Goal: Find contact information: Find contact information

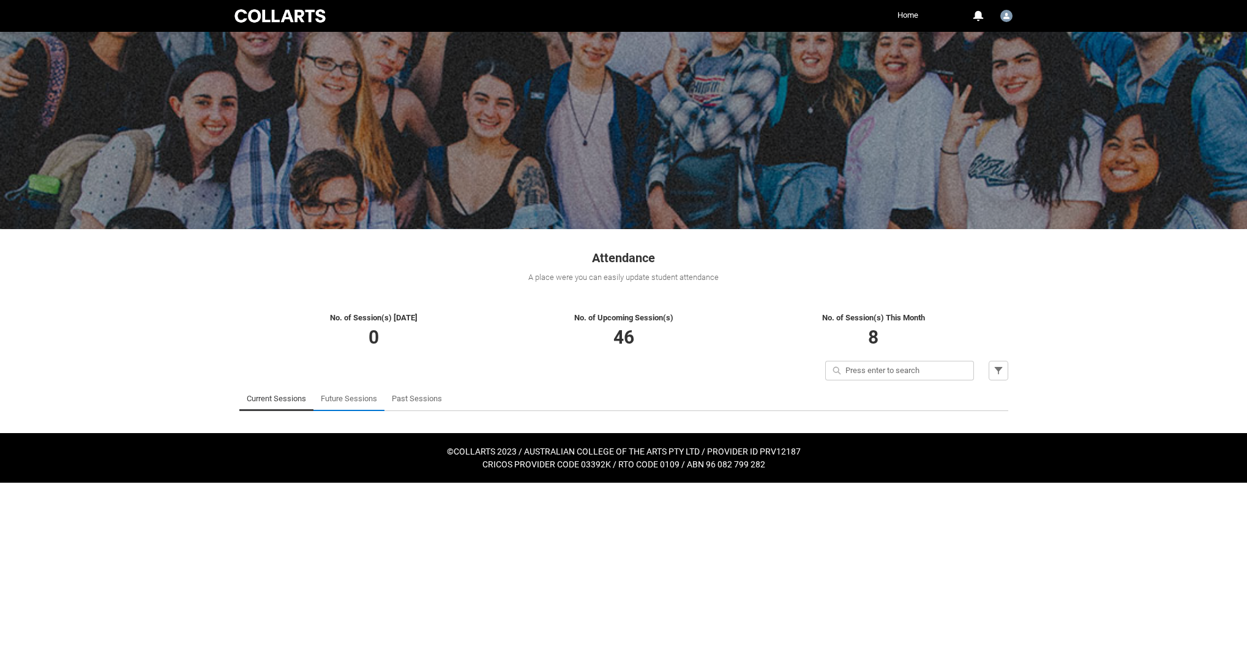
click at [341, 403] on link "Future Sessions" at bounding box center [349, 398] width 56 height 24
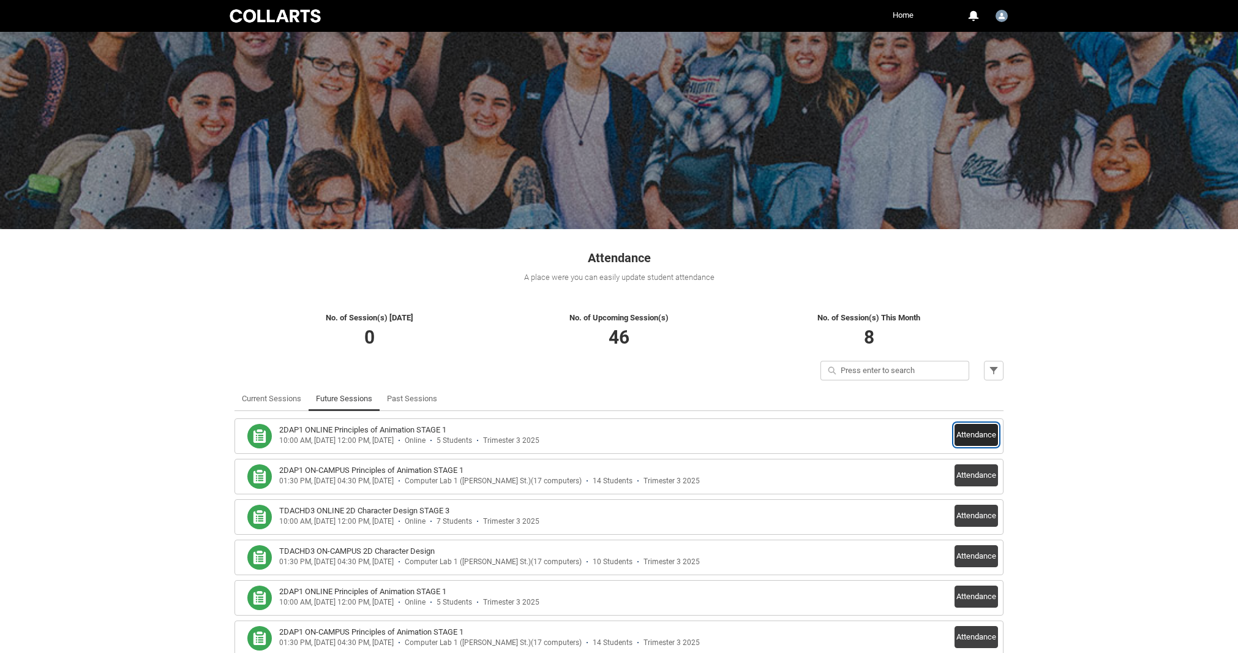
click at [971, 432] on button "Attendance" at bounding box center [976, 435] width 43 height 22
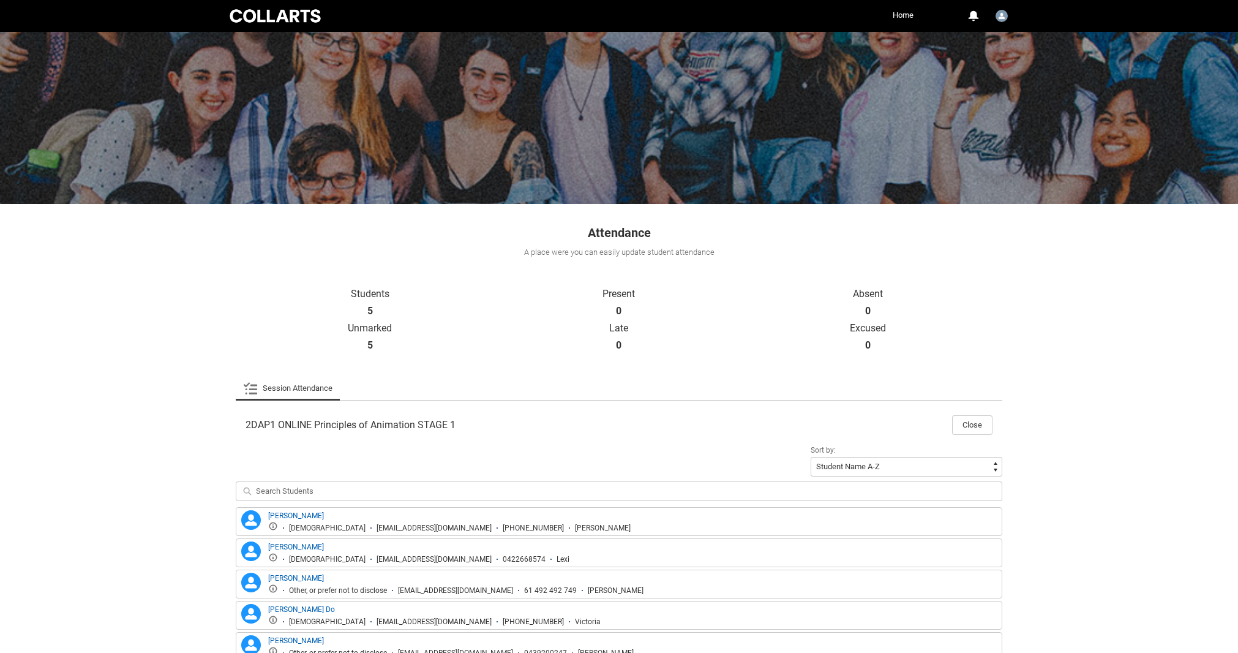
scroll to position [51, 0]
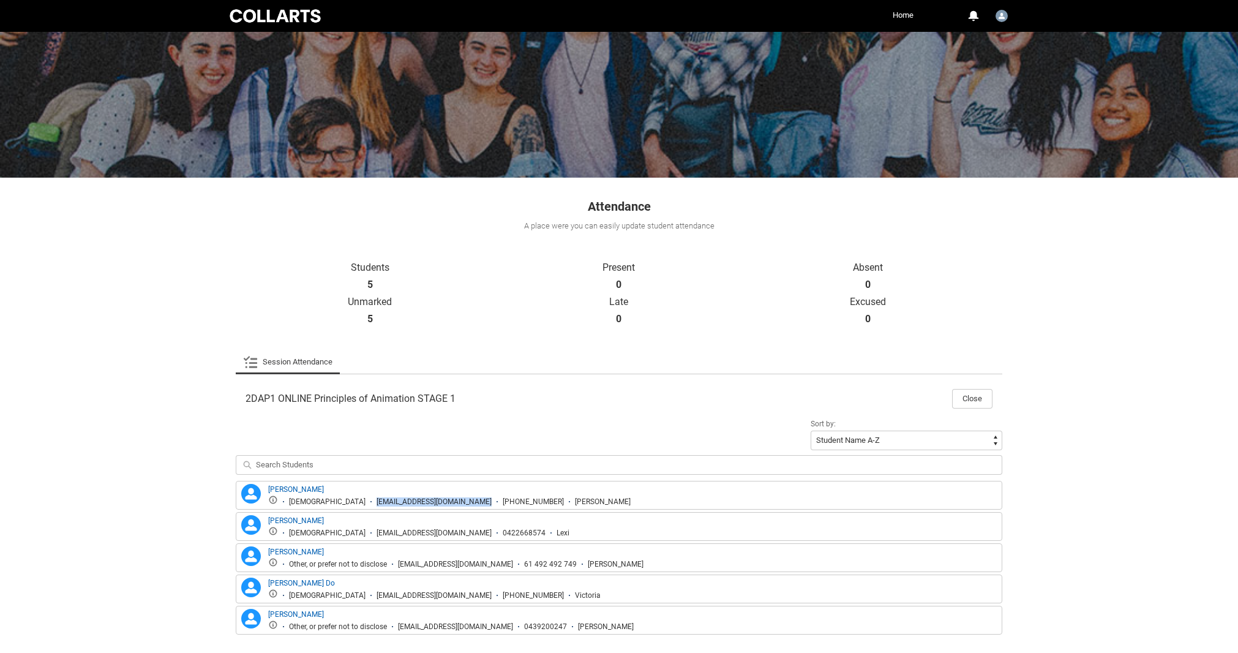
drag, startPoint x: 316, startPoint y: 499, endPoint x: 440, endPoint y: 501, distance: 124.3
click at [440, 501] on ul "[DEMOGRAPHIC_DATA] [EMAIL_ADDRESS][DOMAIN_NAME] [PHONE_NUMBER] [PERSON_NAME]" at bounding box center [449, 501] width 363 height 12
copy div "[EMAIL_ADDRESS][DOMAIN_NAME]"
drag, startPoint x: 325, startPoint y: 533, endPoint x: 452, endPoint y: 530, distance: 126.8
click at [452, 530] on ul "[DEMOGRAPHIC_DATA] [EMAIL_ADDRESS][DOMAIN_NAME] 0422668574 Lexi" at bounding box center [418, 532] width 301 height 12
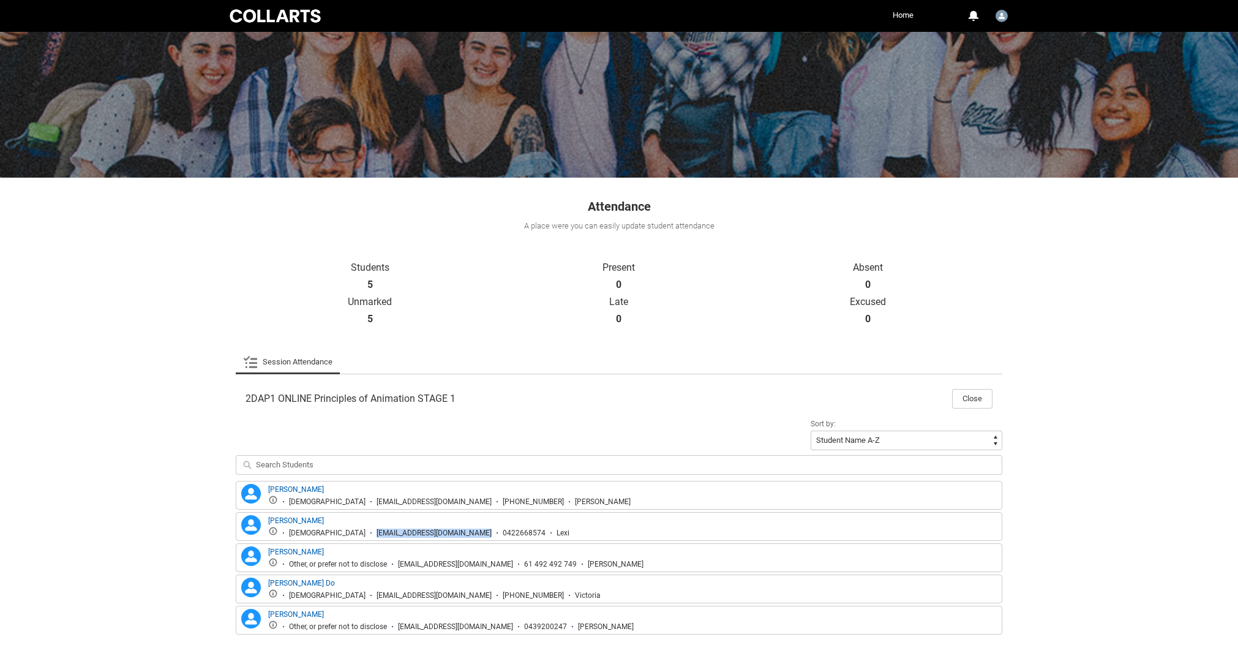
copy div "[EMAIL_ADDRESS][DOMAIN_NAME]"
drag, startPoint x: 399, startPoint y: 563, endPoint x: 521, endPoint y: 563, distance: 122.5
click at [521, 563] on ul "Other, or prefer not to disclose [EMAIL_ADDRESS][DOMAIN_NAME] 61 492 492 749 [P…" at bounding box center [455, 563] width 375 height 12
copy div "[EMAIL_ADDRESS][DOMAIN_NAME]"
drag, startPoint x: 325, startPoint y: 596, endPoint x: 438, endPoint y: 596, distance: 113.3
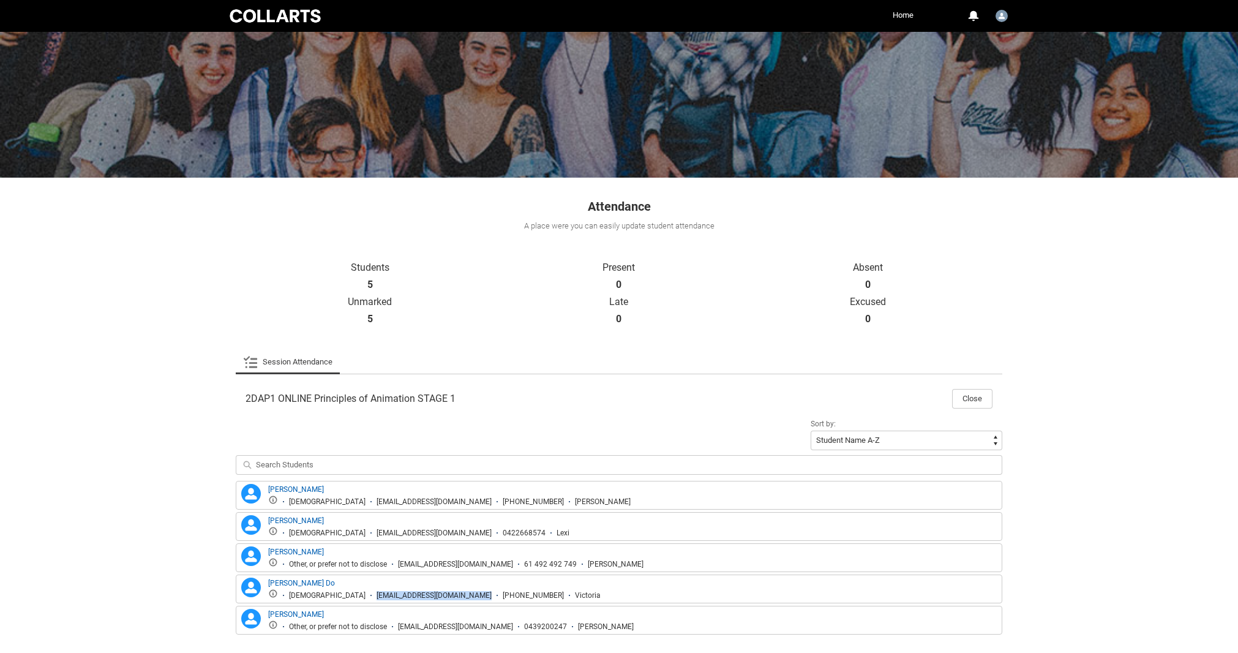
click at [438, 596] on ul "[DEMOGRAPHIC_DATA] [EMAIL_ADDRESS][DOMAIN_NAME] [PHONE_NUMBER] [GEOGRAPHIC_DATA]" at bounding box center [434, 595] width 333 height 12
copy div "[EMAIL_ADDRESS][DOMAIN_NAME]"
drag, startPoint x: 399, startPoint y: 626, endPoint x: 522, endPoint y: 630, distance: 123.1
click at [522, 630] on ul "Other, or prefer not to disclose [EMAIL_ADDRESS][DOMAIN_NAME] 0439200247 [PERSO…" at bounding box center [451, 626] width 366 height 12
copy div "[EMAIL_ADDRESS][DOMAIN_NAME]"
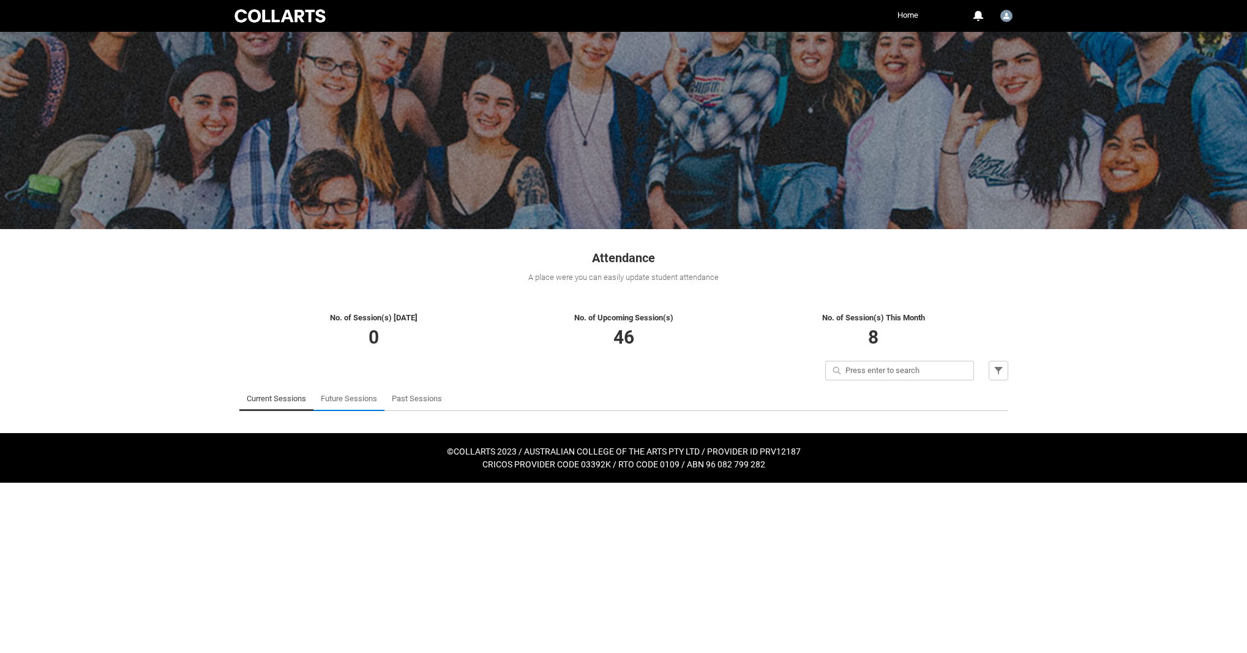
click at [363, 402] on link "Future Sessions" at bounding box center [349, 398] width 56 height 24
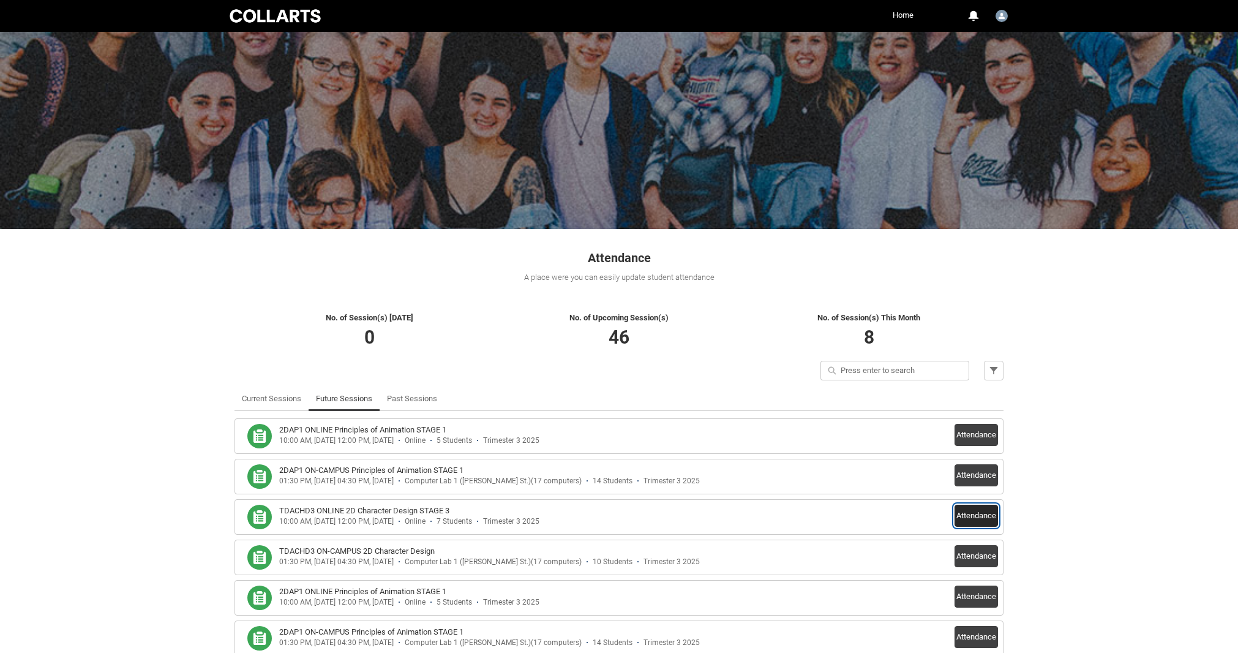
click at [991, 519] on button "Attendance" at bounding box center [976, 516] width 43 height 22
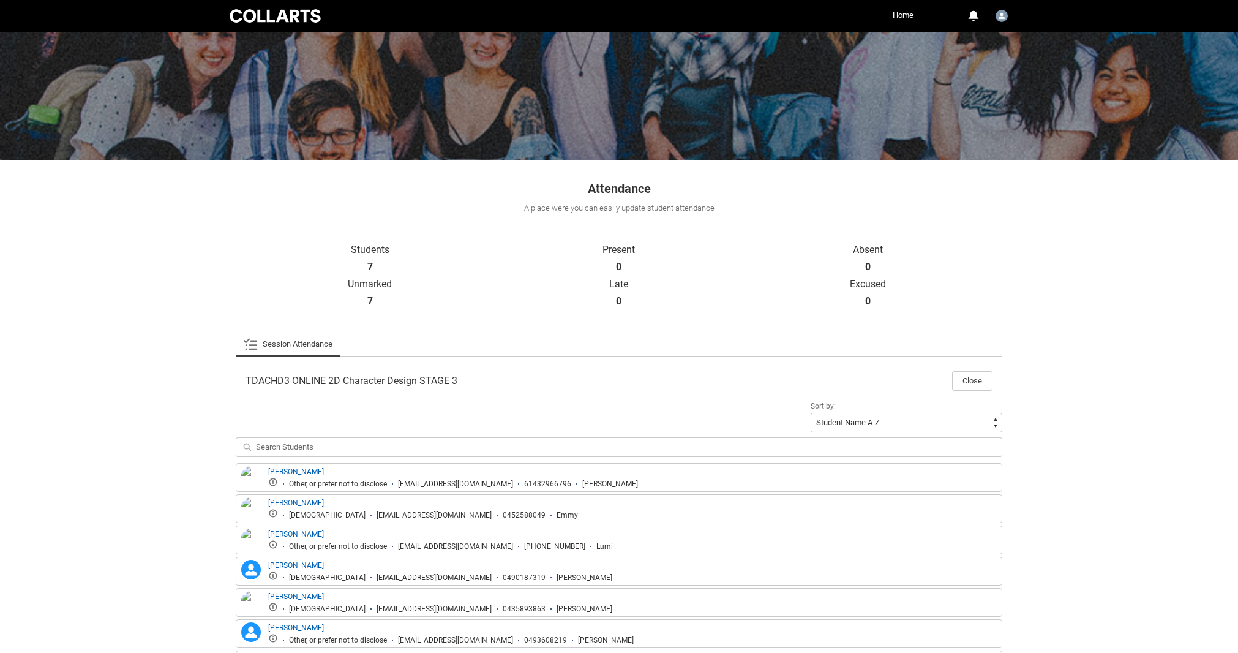
scroll to position [140, 0]
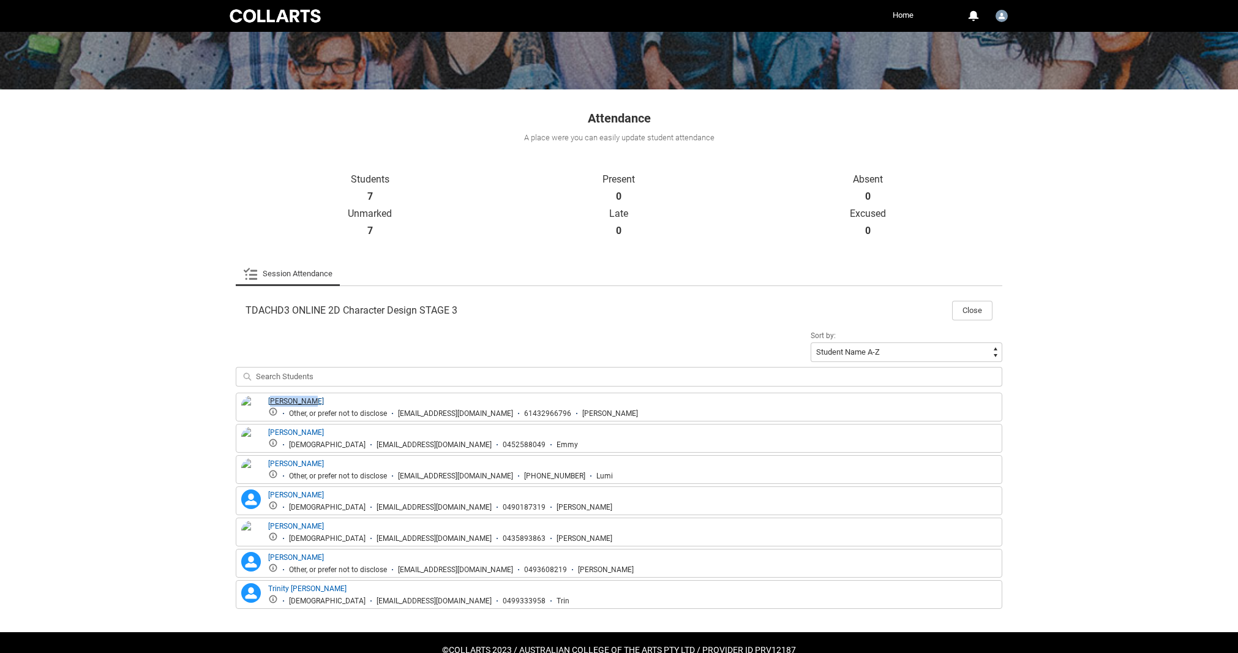
drag, startPoint x: 321, startPoint y: 404, endPoint x: 273, endPoint y: 405, distance: 48.4
click at [273, 405] on div "Ellis Finch Other, or prefer not to disclose efinch.20252719@mycollarts.edu.au …" at bounding box center [453, 407] width 370 height 23
click at [435, 409] on div "efinch.20252719@mycollarts.edu.au" at bounding box center [455, 413] width 115 height 9
drag, startPoint x: 399, startPoint y: 413, endPoint x: 521, endPoint y: 413, distance: 121.9
click at [521, 413] on ul "Other, or prefer not to disclose efinch.20252719@mycollarts.edu.au 61432966796 …" at bounding box center [453, 413] width 370 height 12
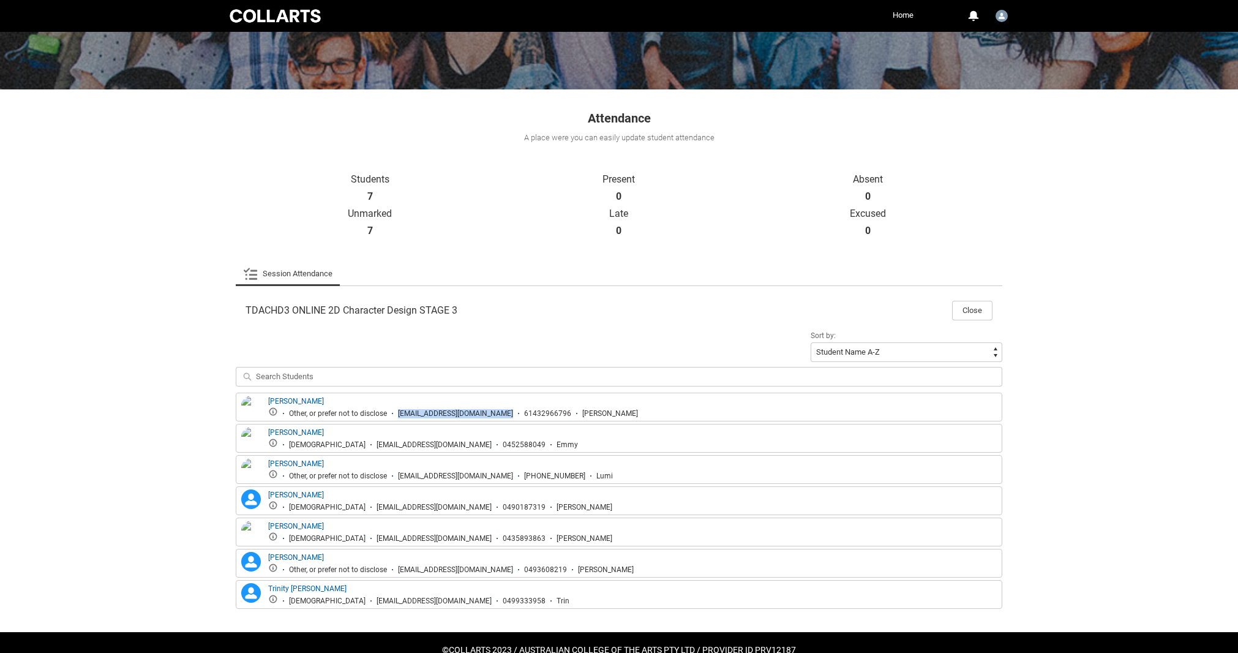
copy div "efinch.20252719@mycollarts.edu.au"
drag, startPoint x: 323, startPoint y: 446, endPoint x: 444, endPoint y: 447, distance: 120.6
click at [444, 447] on div "eainsli.20241677@mycollarts.edu.au" at bounding box center [434, 444] width 115 height 9
copy div "eainsli.20241677@mycollarts.edu.au"
drag, startPoint x: 397, startPoint y: 474, endPoint x: 520, endPoint y: 476, distance: 123.1
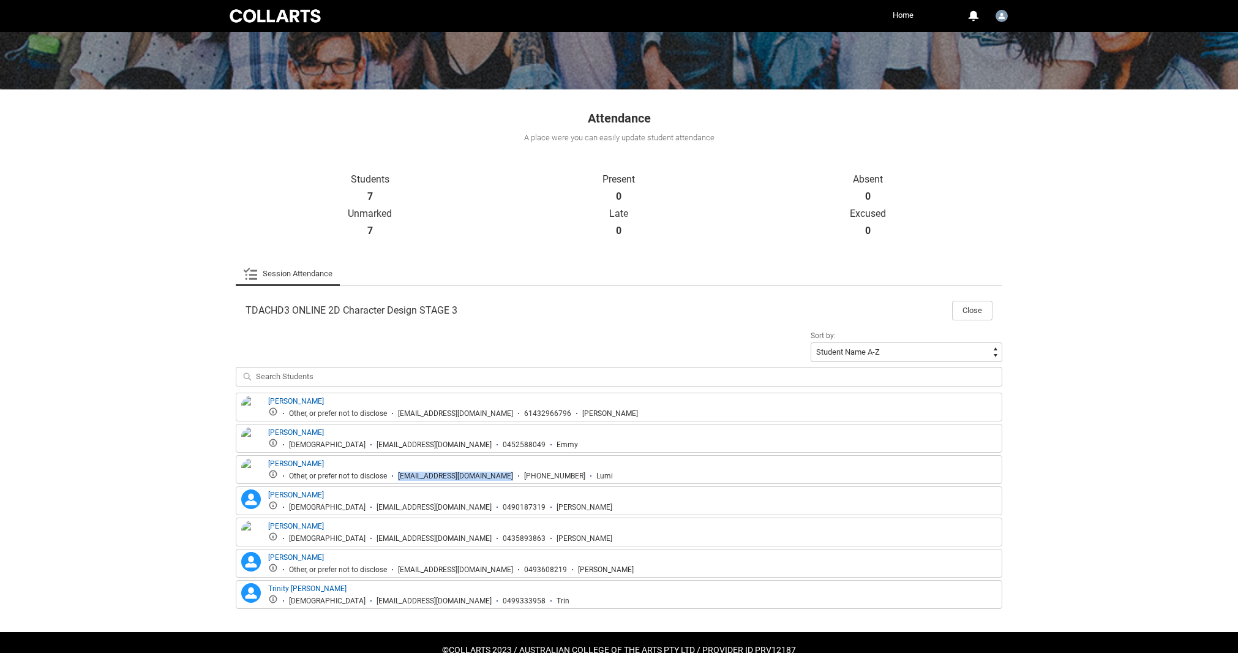
click at [520, 476] on ul "Other, or prefer not to disclose ljones.20230438@mycollarts.edu.au +61 478 677 …" at bounding box center [440, 475] width 345 height 12
copy div "ljones.20230438@mycollarts.edu.au"
drag, startPoint x: 326, startPoint y: 508, endPoint x: 450, endPoint y: 509, distance: 124.3
click at [450, 509] on ul "Female mledill.20230854@mycollarts.edu.au 0490187319 Melinda" at bounding box center [440, 506] width 344 height 12
copy div "mledill.20230854@mycollarts.edu.au"
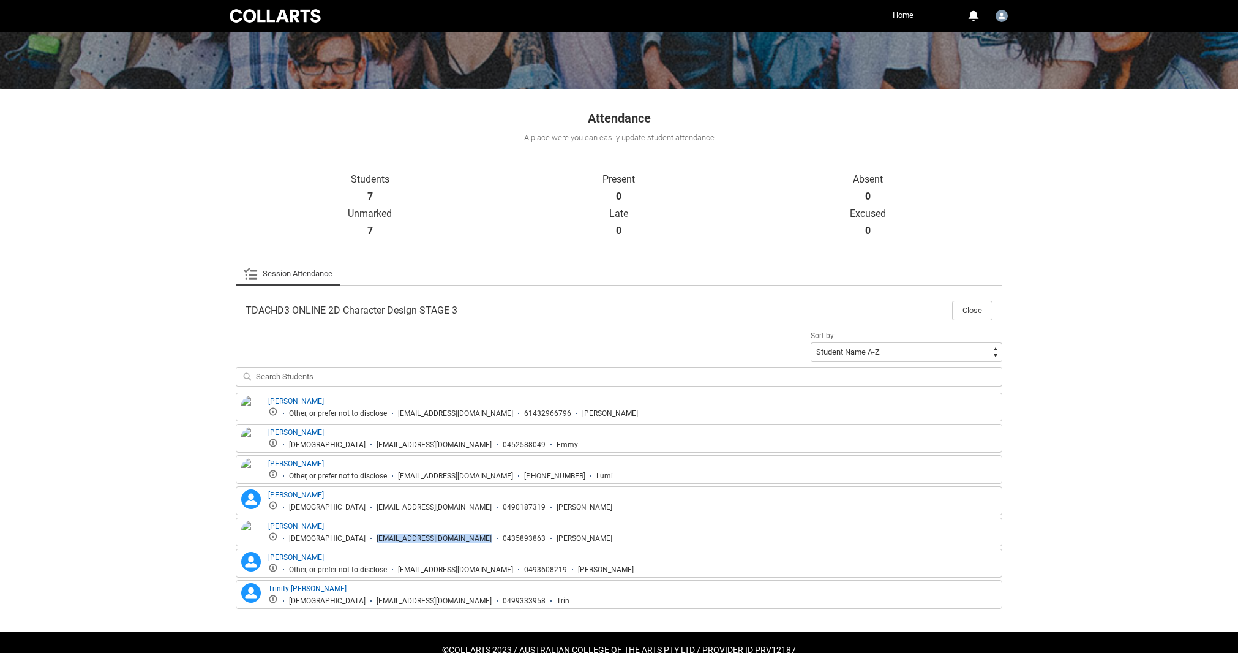
drag, startPoint x: 325, startPoint y: 540, endPoint x: 454, endPoint y: 541, distance: 129.2
click at [454, 541] on ul "Female pthomas.20241502@mycollarts.edu.au 0435893863 Paige" at bounding box center [440, 538] width 344 height 12
copy div "pthomas.20241502@mycollarts.edu.au"
drag, startPoint x: 399, startPoint y: 569, endPoint x: 519, endPoint y: 576, distance: 120.3
click at [519, 576] on div "Paige Christy Paige Christy Other, or prefer not to disclose pchrist.20230162@m…" at bounding box center [619, 563] width 767 height 29
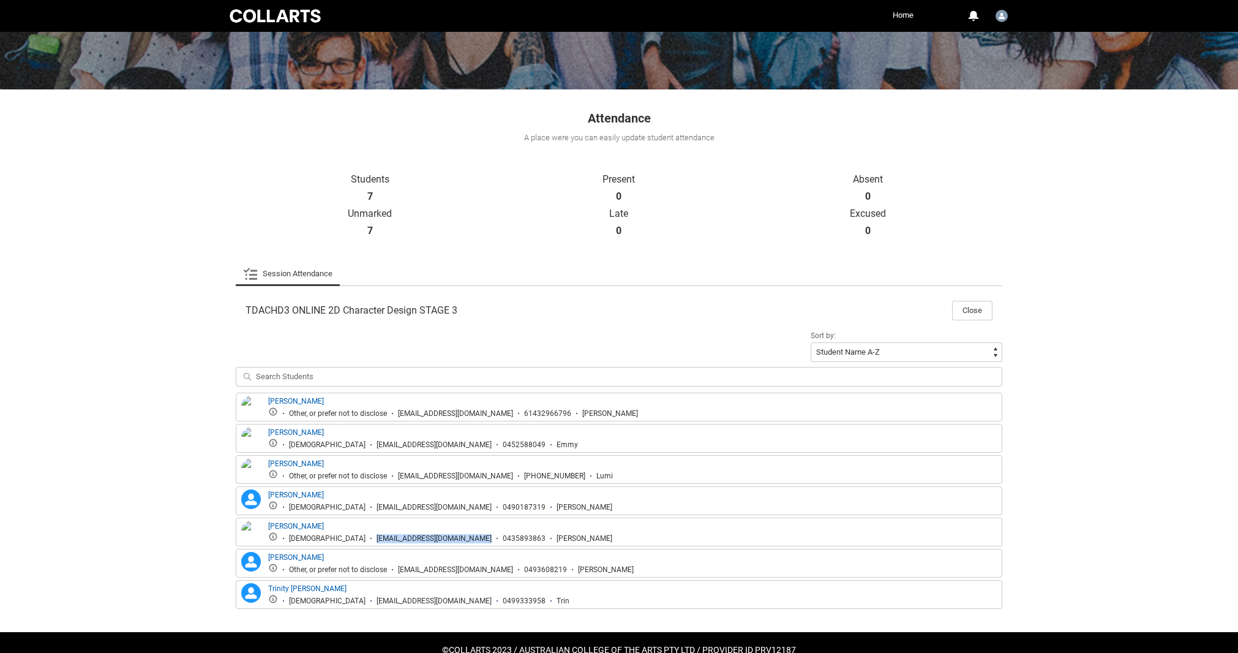
copy div "pchrist.20230162@mycollarts.edu.au"
drag, startPoint x: 324, startPoint y: 602, endPoint x: 442, endPoint y: 606, distance: 117.6
click at [442, 606] on div "Trinity Jeffrey Trinity Jeffrey Female tjeffre.20252377@mycollarts.edu.au 04993…" at bounding box center [619, 594] width 767 height 29
copy div "tjeffre.20252377@mycollarts.edu.au"
